Goal: Navigation & Orientation: Find specific page/section

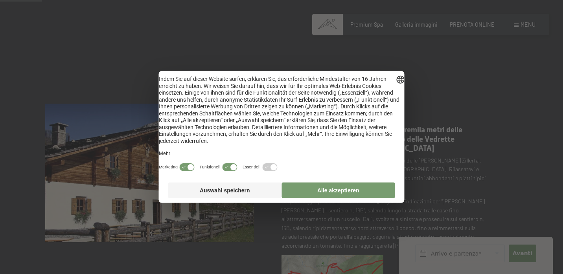
scroll to position [43, 0]
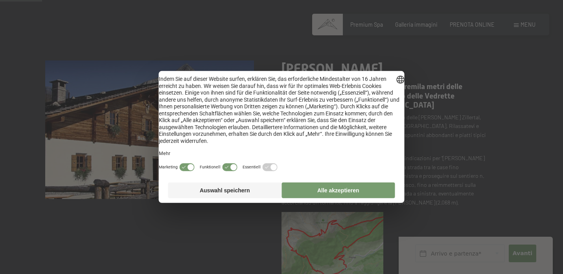
click at [327, 199] on button "Alle akzeptieren" at bounding box center [338, 191] width 114 height 16
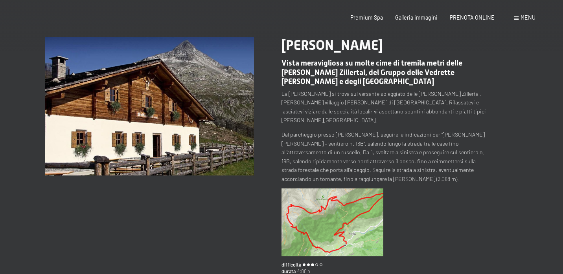
scroll to position [0, 0]
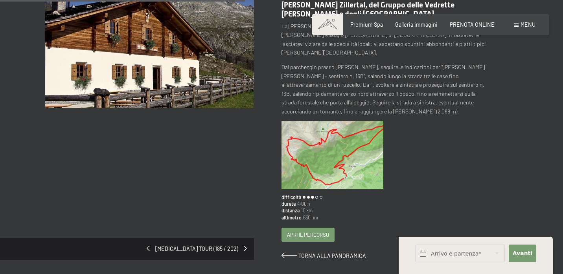
scroll to position [63, 0]
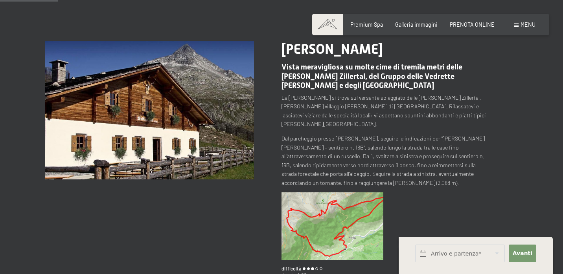
click at [132, 105] on img at bounding box center [149, 110] width 208 height 139
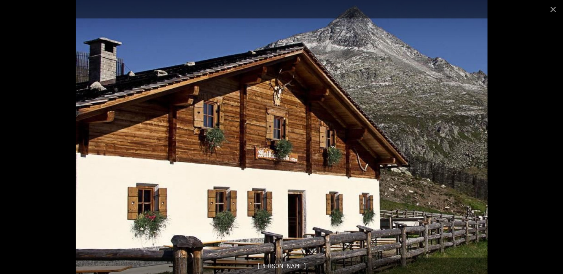
click at [465, 151] on img at bounding box center [282, 137] width 412 height 274
click at [140, 189] on img at bounding box center [282, 137] width 412 height 274
click at [553, 9] on button "Close gallery" at bounding box center [553, 9] width 20 height 18
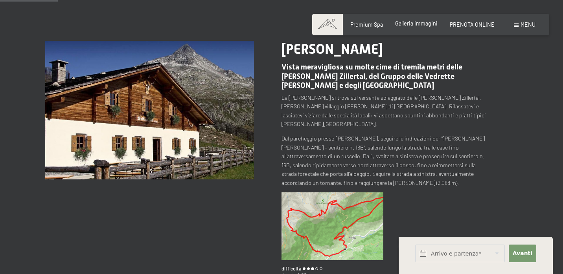
click at [429, 21] on span "Galleria immagini" at bounding box center [416, 23] width 42 height 7
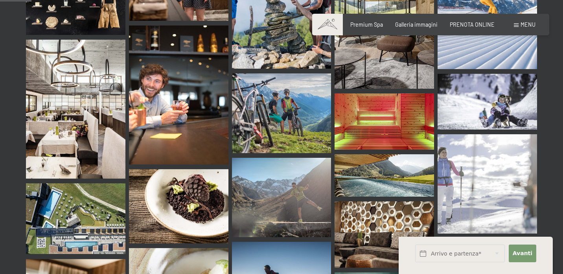
scroll to position [448, 0]
